Goal: Find contact information: Find contact information

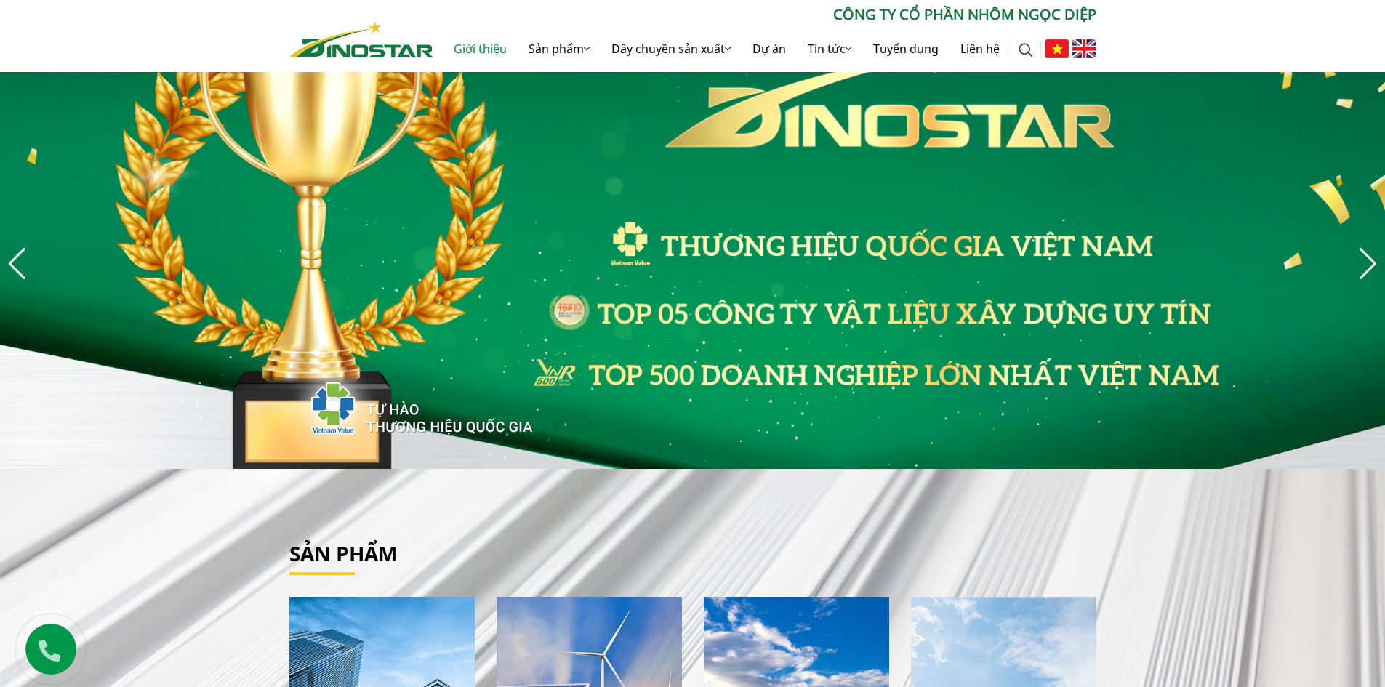
click at [495, 49] on link "Giới thiệu" at bounding box center [480, 48] width 75 height 47
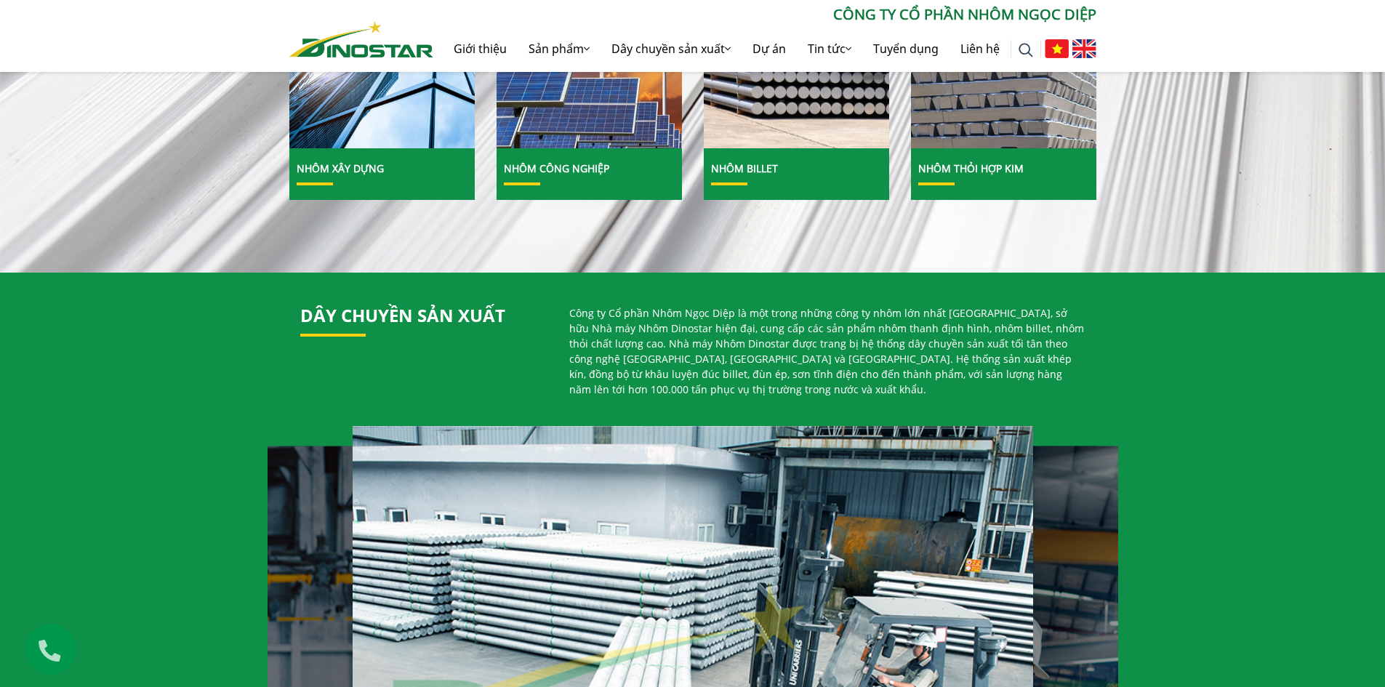
scroll to position [800, 0]
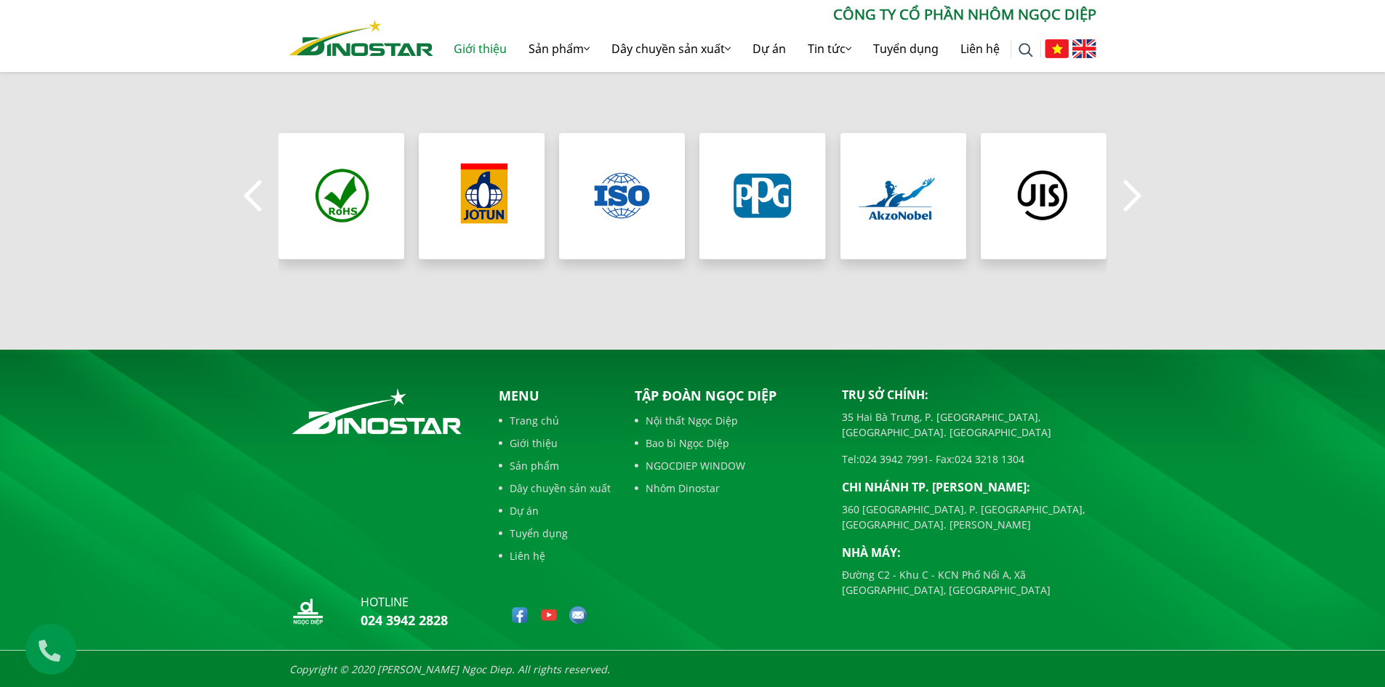
scroll to position [1355, 0]
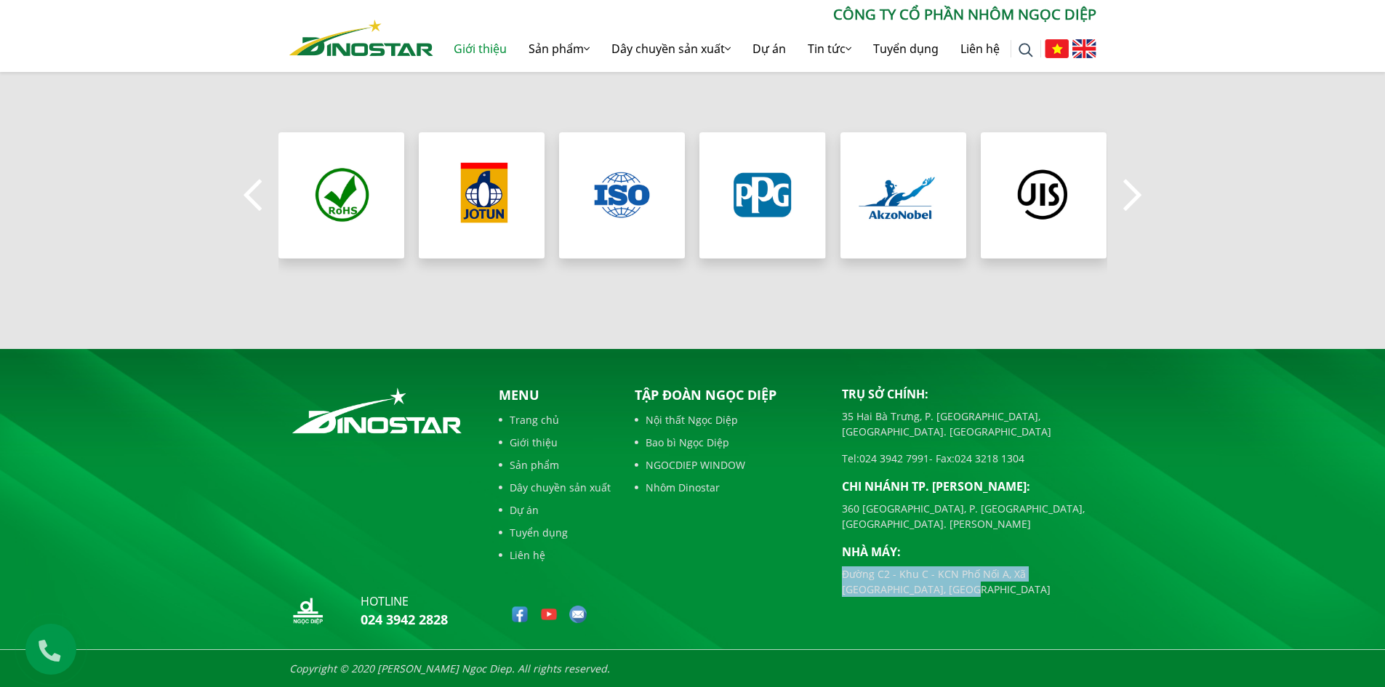
drag, startPoint x: 842, startPoint y: 542, endPoint x: 916, endPoint y: 564, distance: 77.5
click at [916, 566] on p "Đường C2 - Khu C - KCN Phố Nối A, Xã [GEOGRAPHIC_DATA], [GEOGRAPHIC_DATA]" at bounding box center [969, 581] width 254 height 31
copy p "Đường C2 - Khu C - KCN Phố Nối A, Xã [GEOGRAPHIC_DATA], [GEOGRAPHIC_DATA]"
click at [575, 552] on link "Liên hệ" at bounding box center [555, 554] width 112 height 15
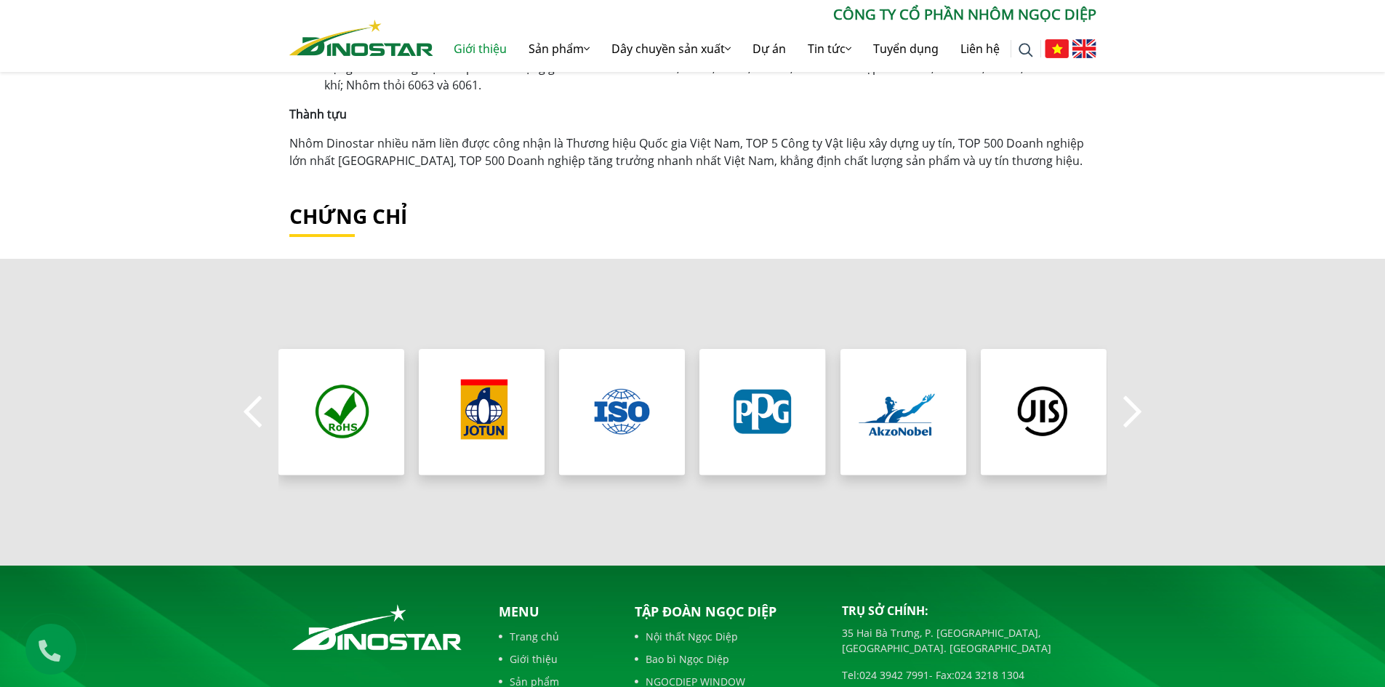
scroll to position [1137, 0]
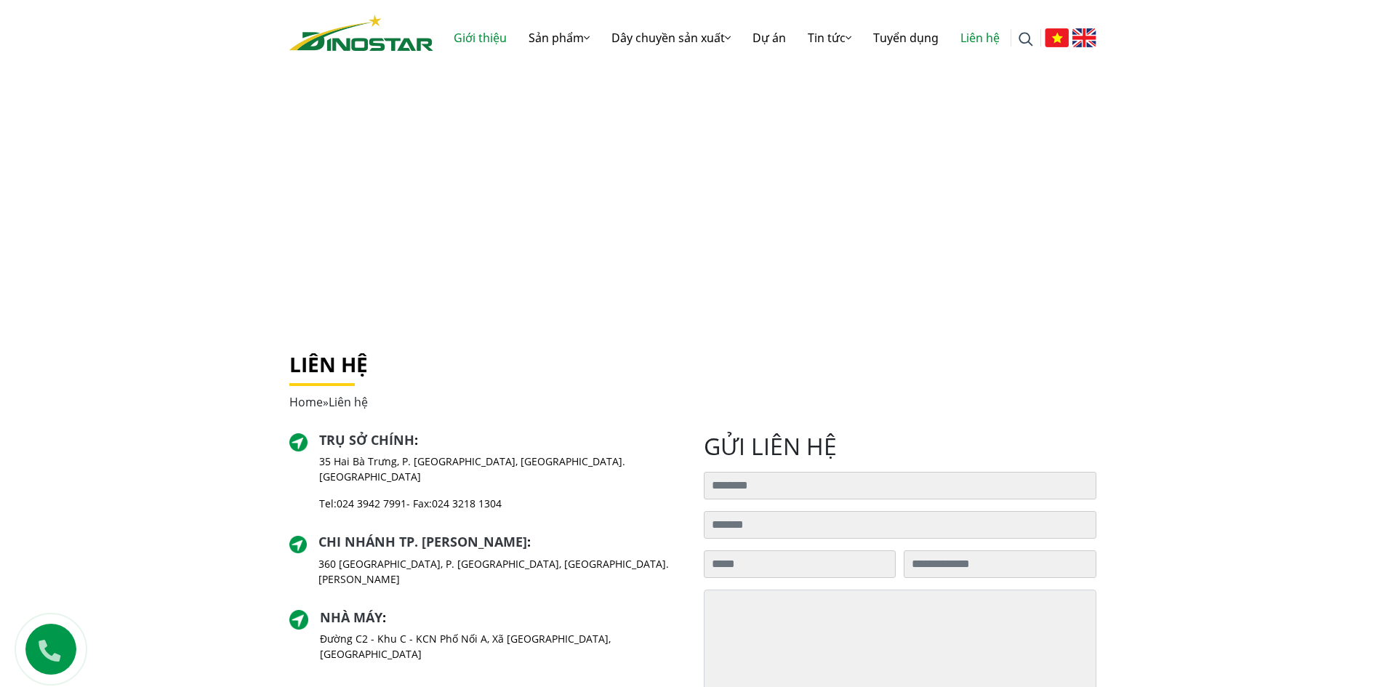
click at [478, 36] on link "Giới thiệu" at bounding box center [480, 38] width 75 height 47
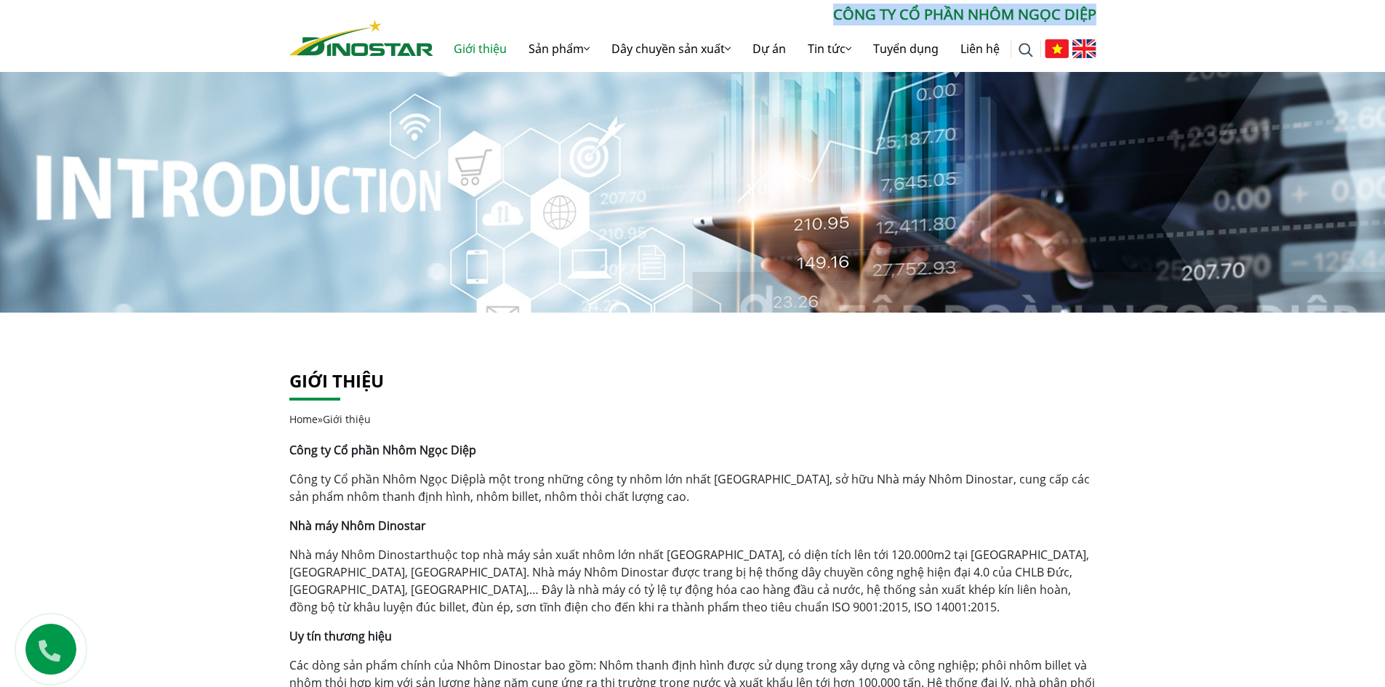
drag, startPoint x: 838, startPoint y: 14, endPoint x: 1096, endPoint y: 6, distance: 257.5
click at [1096, 6] on p "CÔNG TY CỔ PHẦN NHÔM NGỌC DIỆP" at bounding box center [764, 15] width 663 height 22
copy p "CÔNG TY CỔ PHẦN NHÔM NGỌC DIỆP"
